Goal: Information Seeking & Learning: Learn about a topic

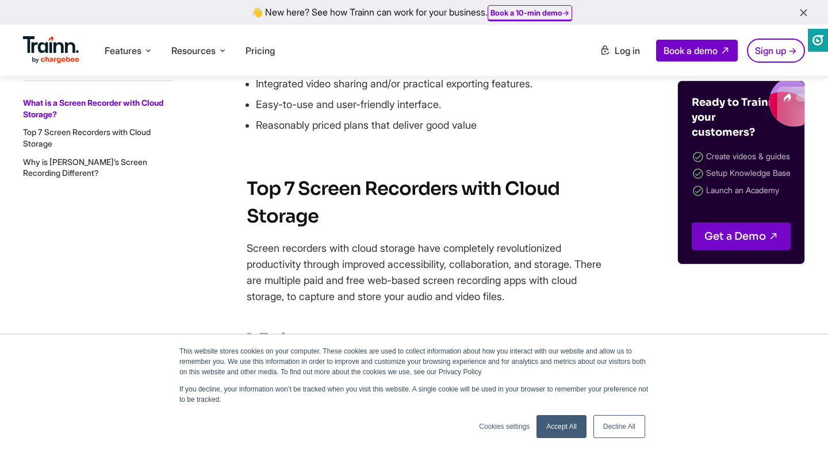
scroll to position [1348, 0]
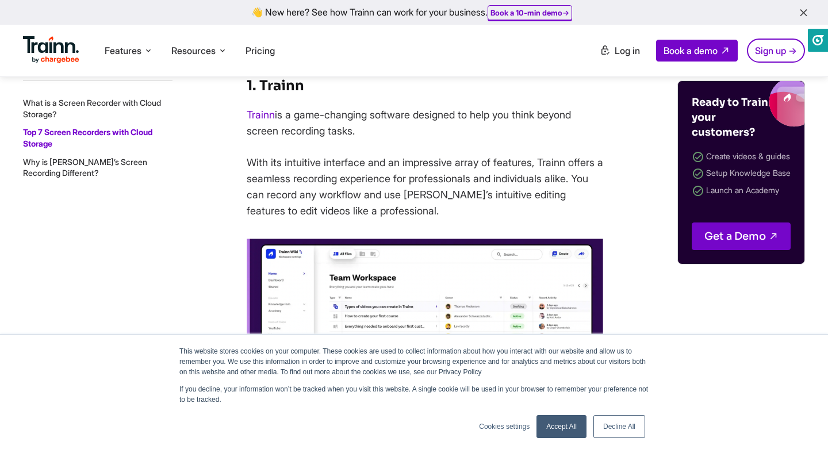
click at [506, 204] on p "With its intuitive interface and an impressive array of features, Trainn offers…" at bounding box center [425, 187] width 356 height 64
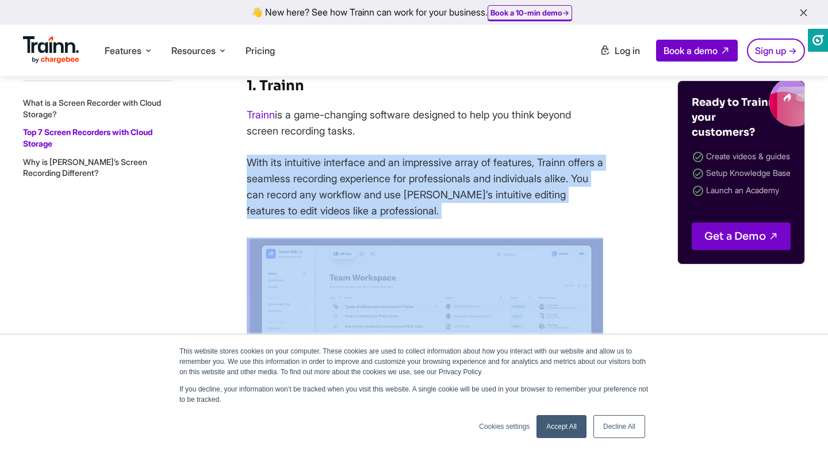
click at [525, 173] on p "With its intuitive interface and an impressive array of features, Trainn offers…" at bounding box center [425, 187] width 356 height 64
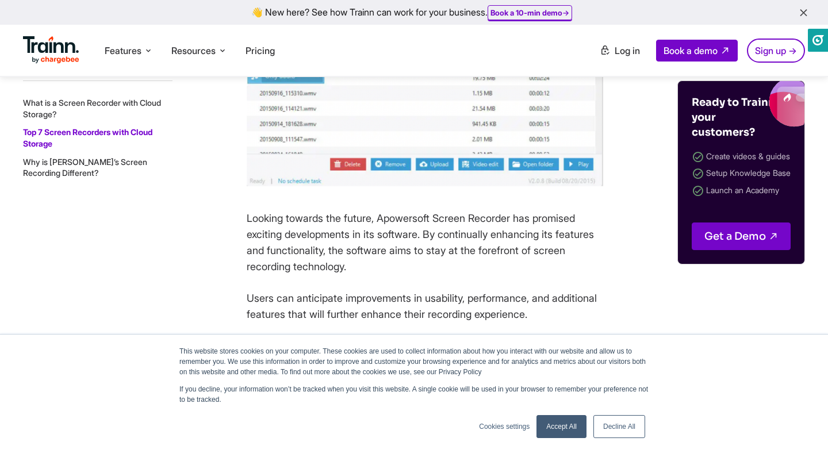
scroll to position [3210, 0]
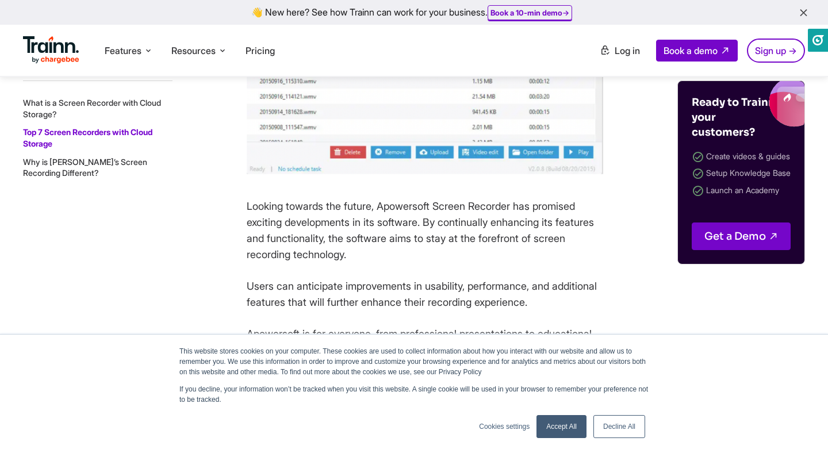
click at [385, 257] on p "Looking towards the future, Apowersoft Screen Recorder has promised exciting de…" at bounding box center [425, 230] width 356 height 64
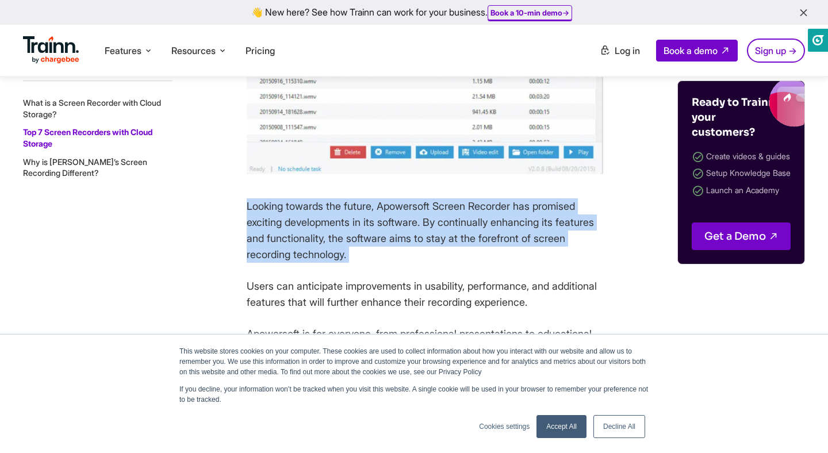
click at [403, 263] on p "Looking towards the future, Apowersoft Screen Recorder has promised exciting de…" at bounding box center [425, 230] width 356 height 64
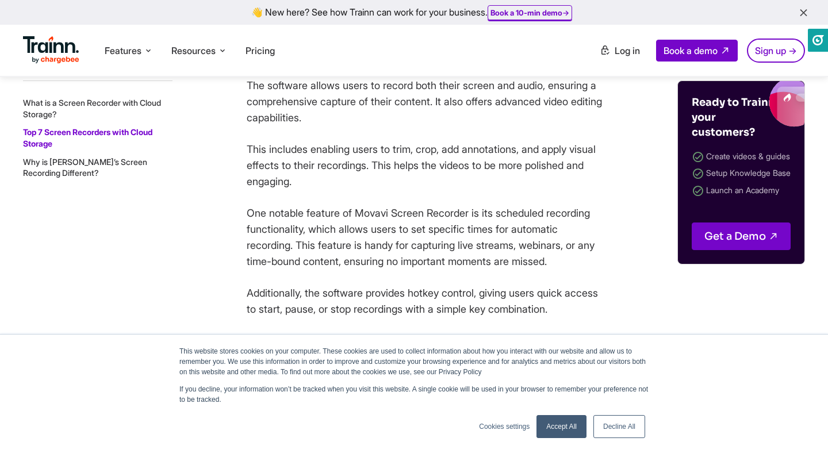
scroll to position [4315, 0]
